Goal: Information Seeking & Learning: Compare options

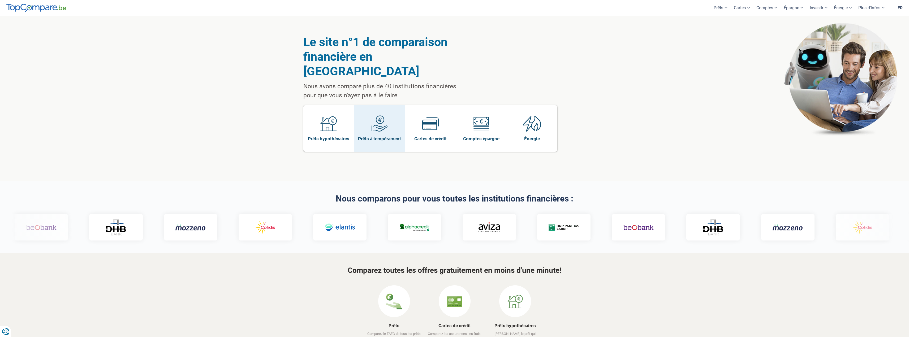
click at [403, 123] on link "Prêts à tempérament" at bounding box center [379, 128] width 51 height 46
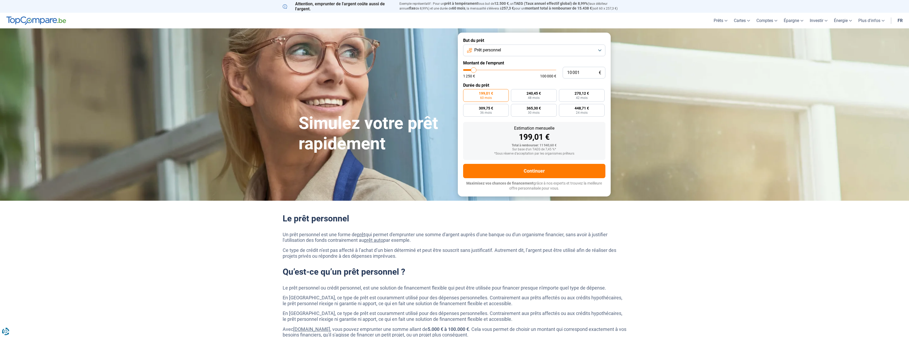
click at [486, 49] on span "Prêt personnel" at bounding box center [487, 50] width 27 height 6
click at [486, 50] on span "Prêt personnel" at bounding box center [487, 50] width 27 height 6
type input "10 500"
type input "10500"
type input "11 000"
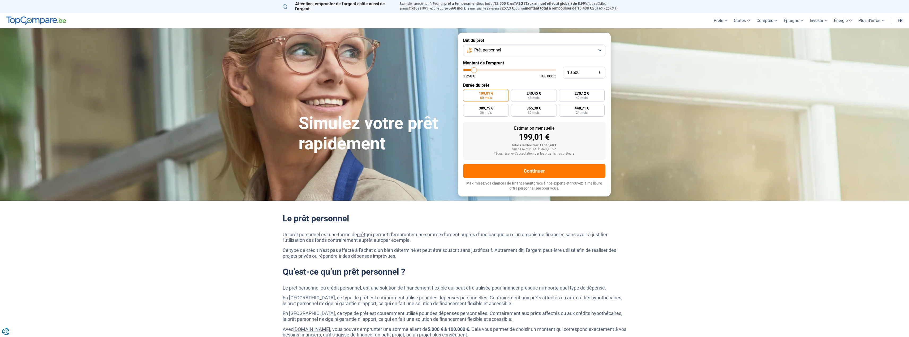
type input "11000"
type input "11 250"
type input "11250"
type input "11 500"
type input "11500"
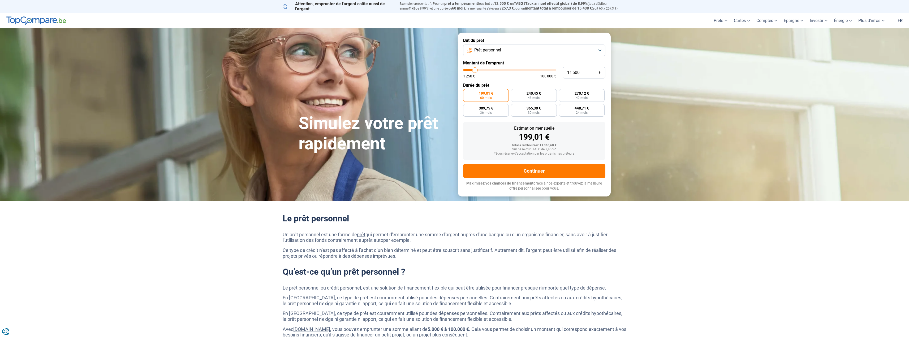
type input "12 500"
type input "12500"
type input "13 000"
type input "13000"
type input "13 500"
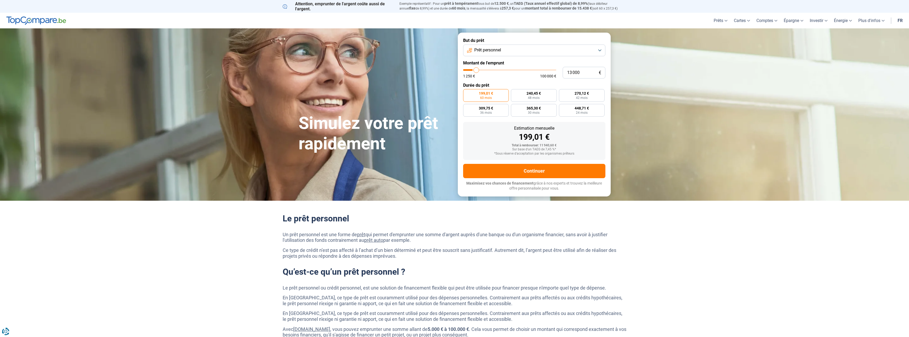
type input "13500"
type input "14 500"
type input "14500"
type input "14 750"
type input "14750"
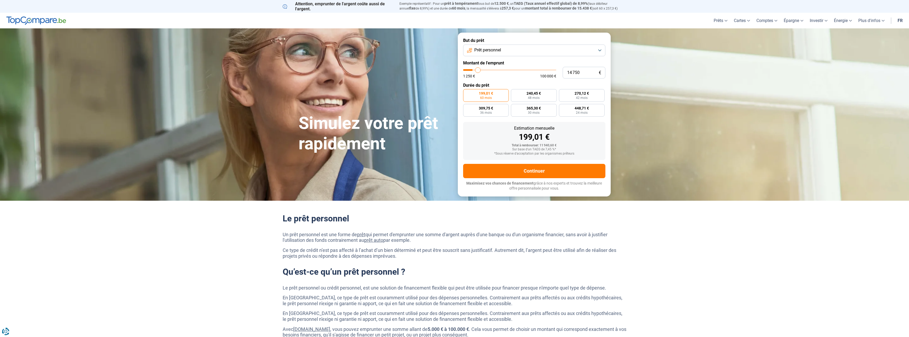
type input "15 000"
type input "15000"
type input "15 500"
type input "15500"
type input "16 000"
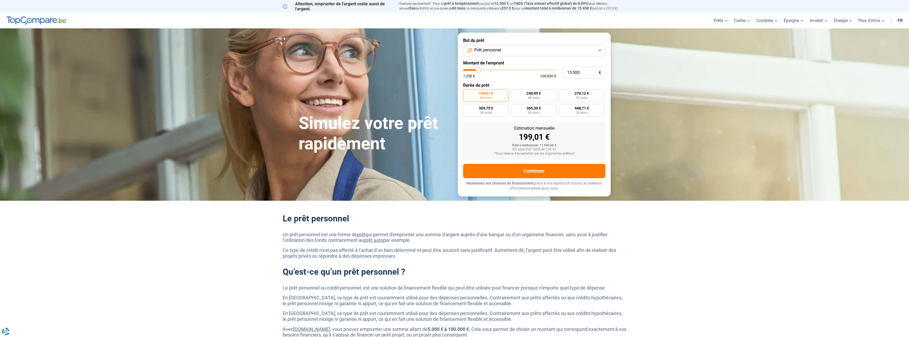
type input "16000"
type input "16 250"
type input "16250"
type input "16 500"
type input "16500"
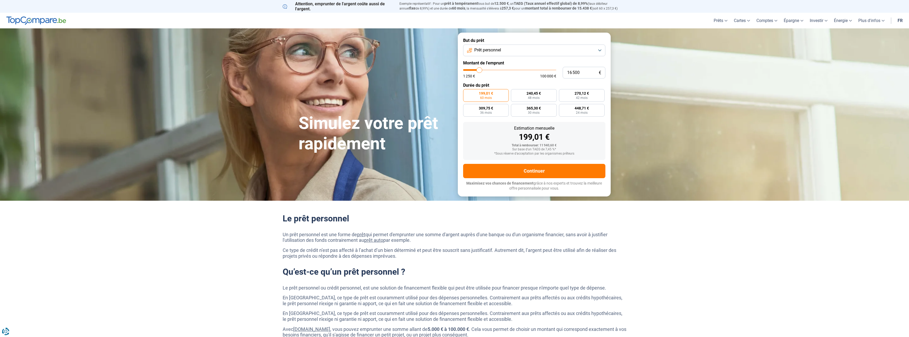
type input "17 000"
type input "17000"
type input "17 250"
type input "17250"
type input "17 500"
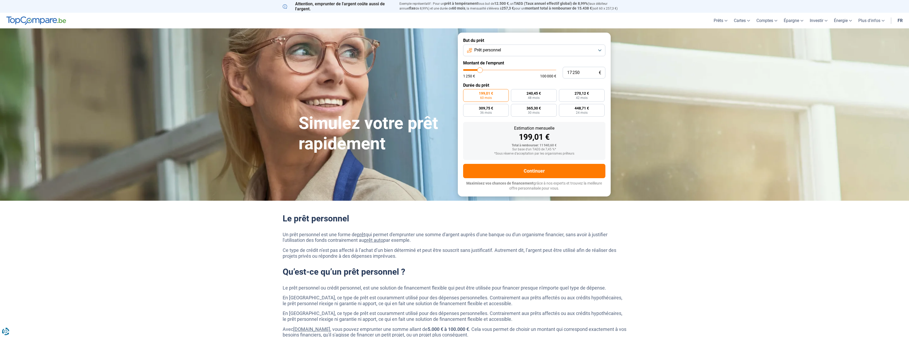
type input "17500"
type input "17 750"
type input "17750"
type input "18 500"
type input "18500"
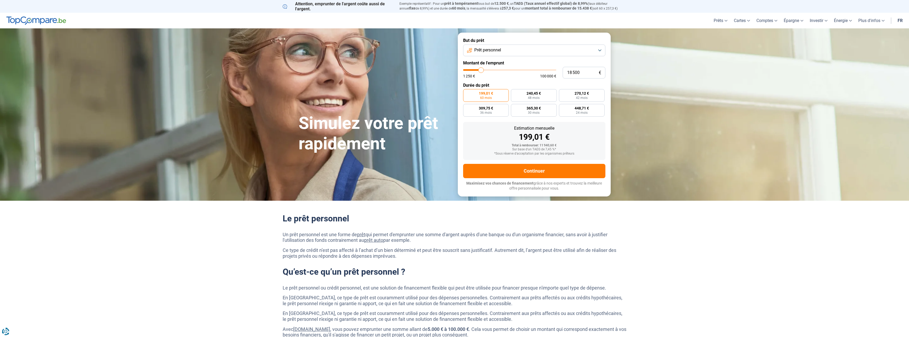
type input "19 000"
type input "19000"
type input "19 250"
type input "19250"
type input "20 000"
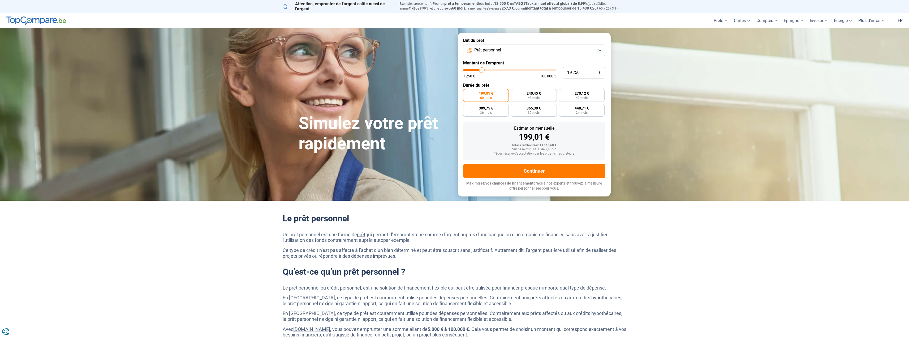
type input "20000"
type input "20 250"
type input "20250"
type input "20 500"
type input "20500"
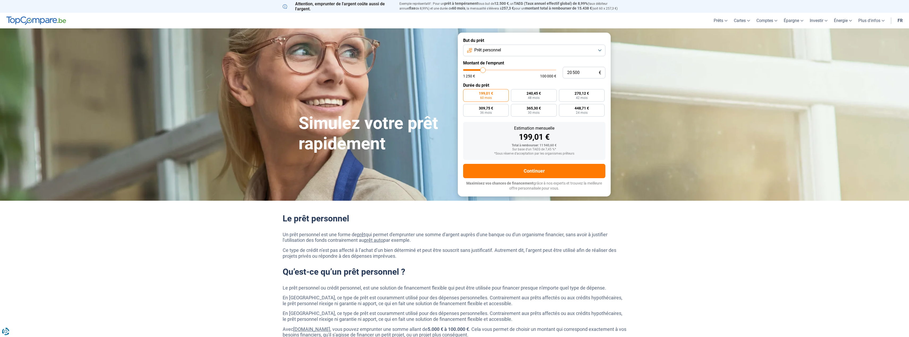
type input "20 250"
type input "20250"
type input "19 750"
type input "19750"
type input "19 250"
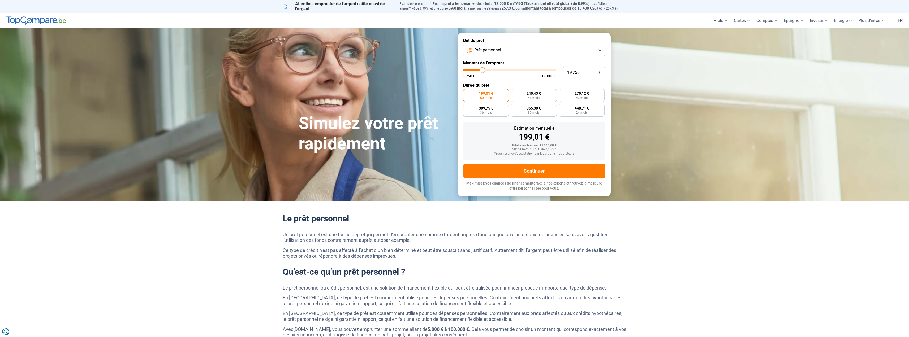
type input "19250"
type input "19 000"
type input "19000"
type input "18 750"
type input "18750"
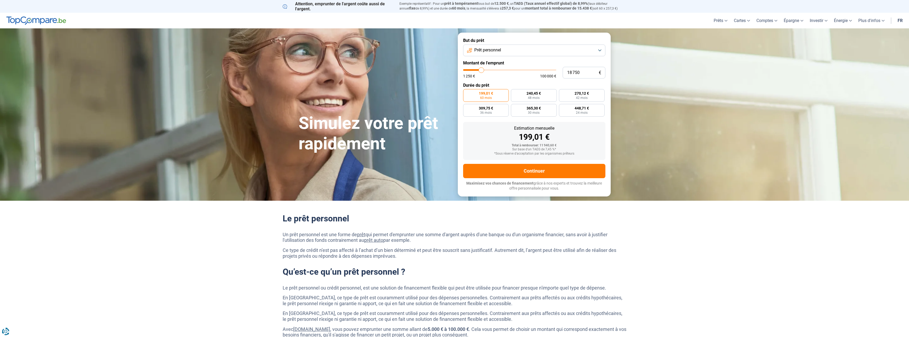
type input "18 500"
type input "18500"
type input "18 000"
type input "18000"
type input "17 750"
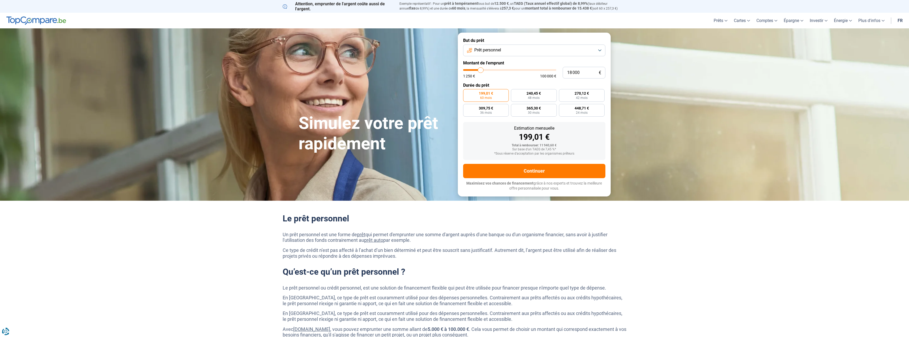
type input "17750"
type input "18 000"
type input "18000"
type input "18 500"
type input "18500"
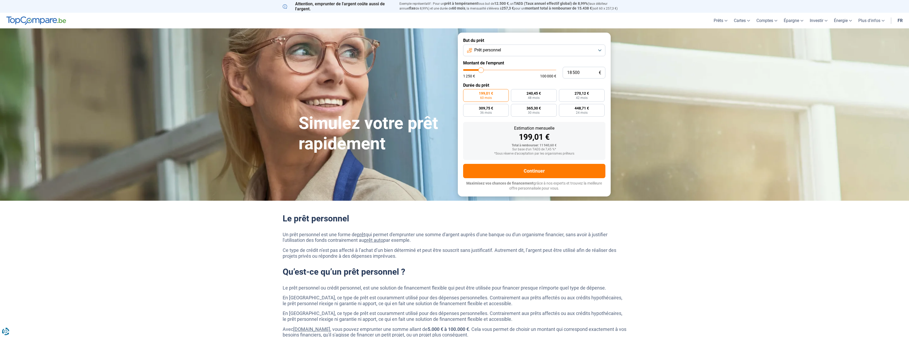
type input "18 000"
drag, startPoint x: 474, startPoint y: 70, endPoint x: 481, endPoint y: 73, distance: 8.0
type input "18000"
click at [481, 71] on input "range" at bounding box center [509, 70] width 93 height 2
radio input "false"
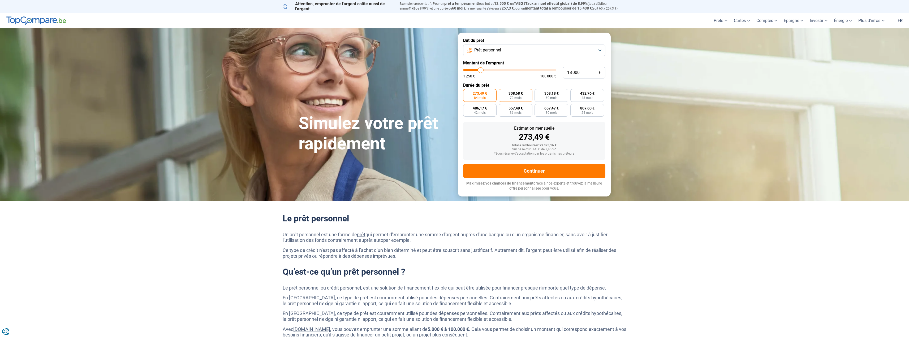
click at [512, 99] on span "72 mois" at bounding box center [516, 97] width 12 height 3
click at [502, 93] on input "308,68 € 72 mois" at bounding box center [500, 90] width 3 height 3
radio input "true"
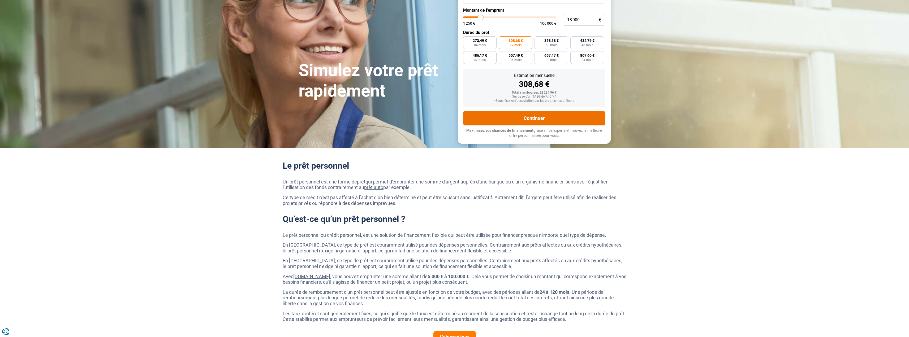
scroll to position [27, 0]
